Goal: Information Seeking & Learning: Find specific fact

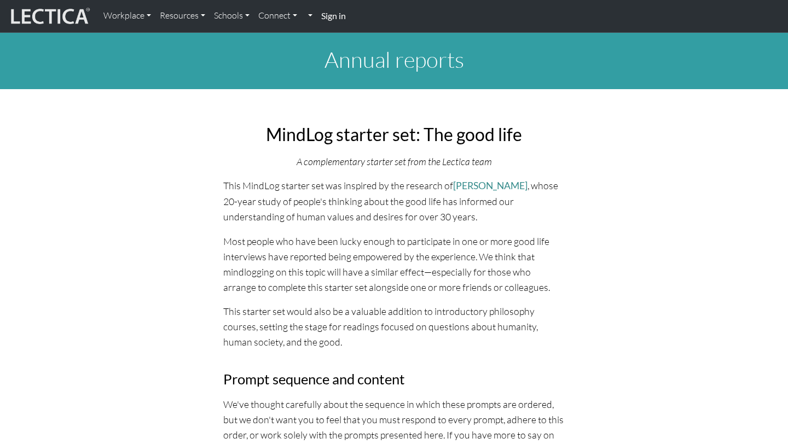
scroll to position [428, 0]
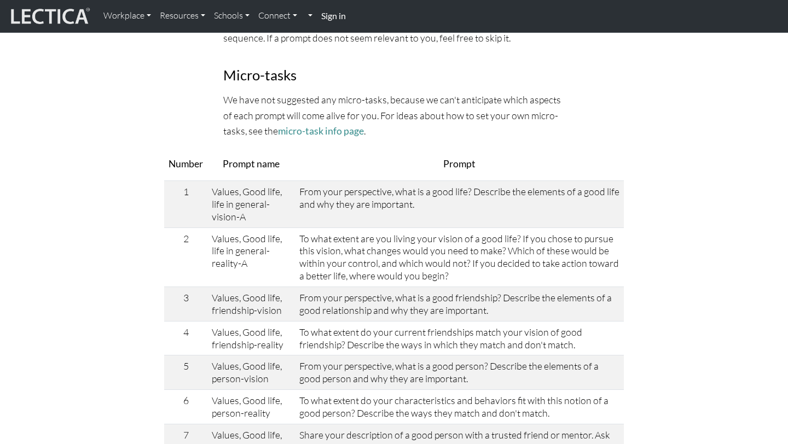
click at [335, 19] on strong "Sign in" at bounding box center [333, 15] width 25 height 10
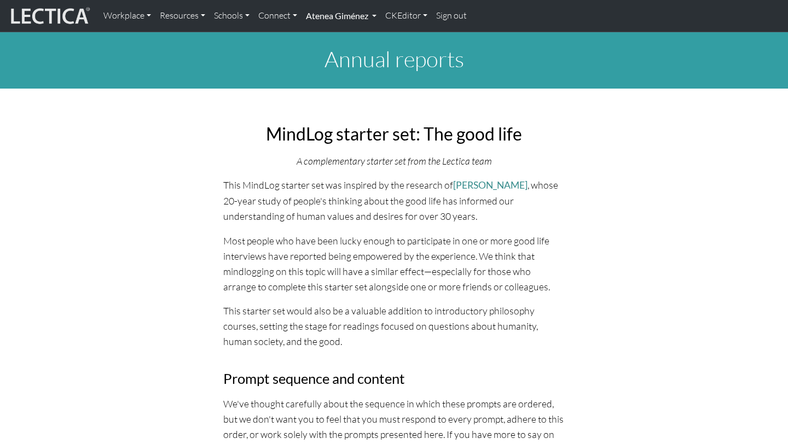
click at [339, 16] on link "Atenea Giménez" at bounding box center [341, 15] width 79 height 23
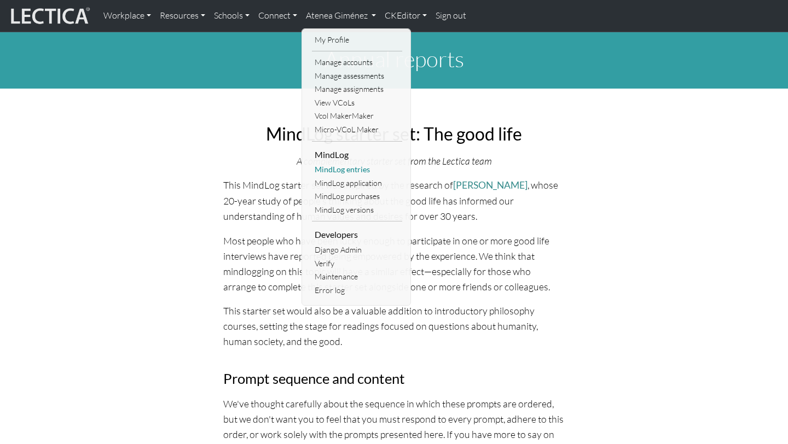
click at [353, 176] on link "MindLog entries" at bounding box center [357, 170] width 90 height 14
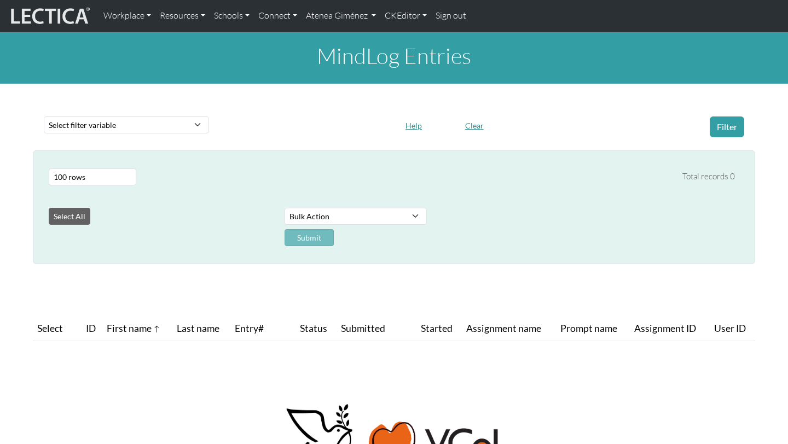
select select "100"
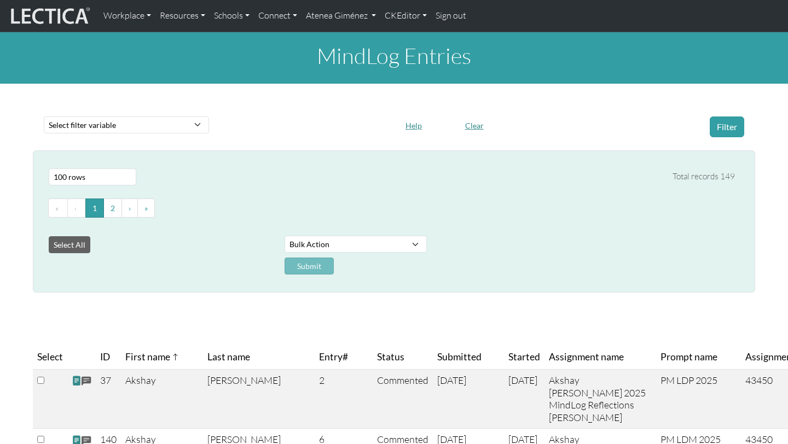
click at [177, 137] on div "Select filter variable Assignment ID Assignment name Date commented Date scored…" at bounding box center [126, 127] width 178 height 21
click at [176, 130] on select "Select filter variable Assignment ID Assignment name Date commented Date scored…" at bounding box center [126, 125] width 165 height 17
select select "purchase__assignment__name"
click at [44, 134] on select "Select filter variable Assignment ID Assignment name Date commented Date scored…" at bounding box center [126, 125] width 165 height 17
select select
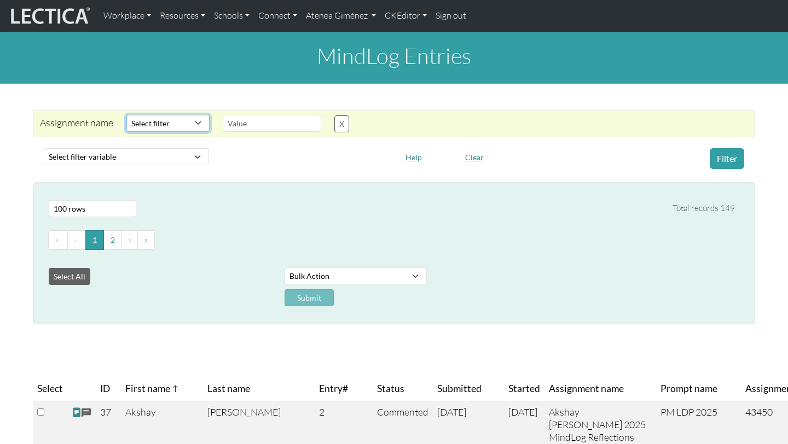
click at [184, 128] on select "Select filter Equals Does not equal Contains Does not contain Starts with Ends …" at bounding box center [167, 123] width 83 height 17
select select "icontains"
click at [126, 115] on select "Select filter Equals Does not equal Contains Does not contain Starts with Ends …" at bounding box center [167, 123] width 83 height 17
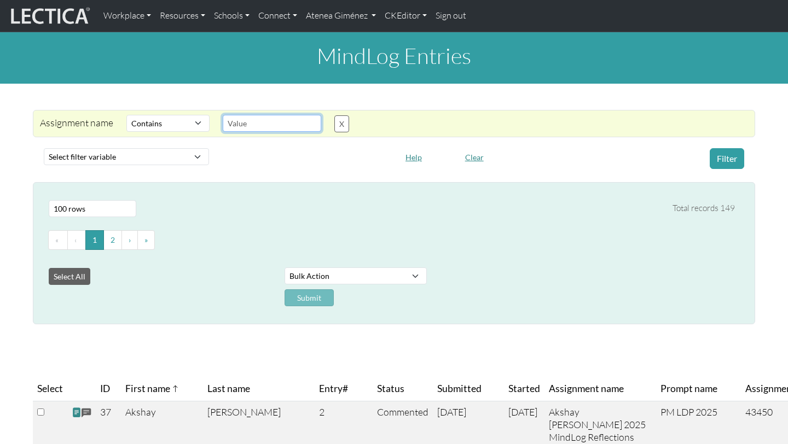
click at [242, 125] on input "text" at bounding box center [272, 123] width 99 height 17
type input "John"
click at [723, 155] on button "Filter" at bounding box center [727, 158] width 34 height 21
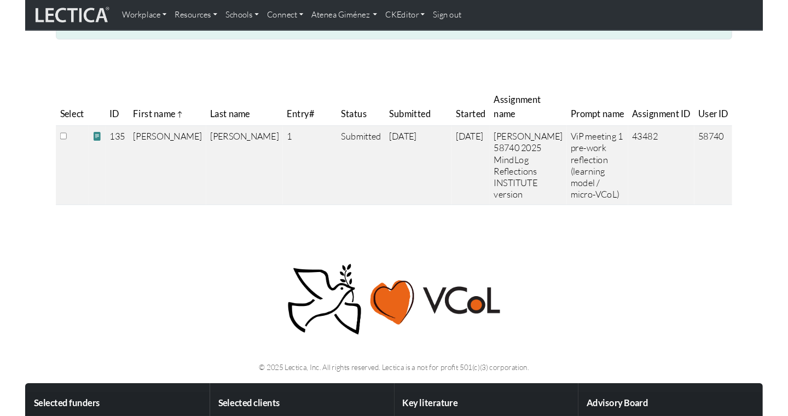
scroll to position [283, 0]
